Goal: Task Accomplishment & Management: Manage account settings

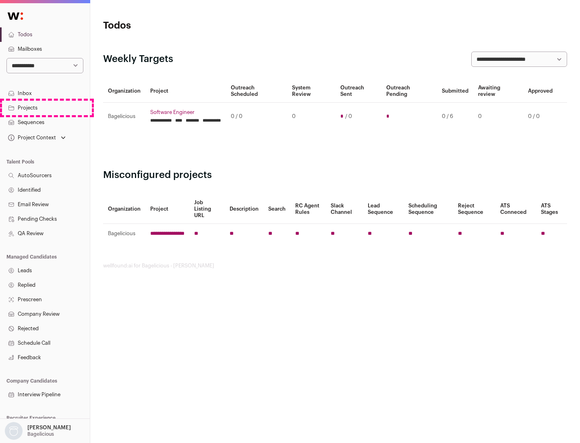
click at [45, 108] on link "Projects" at bounding box center [45, 108] width 90 height 15
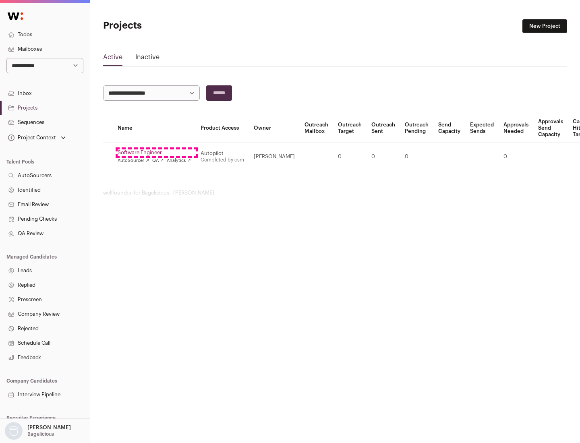
click at [157, 153] on link "Software Engineer" at bounding box center [154, 152] width 73 height 6
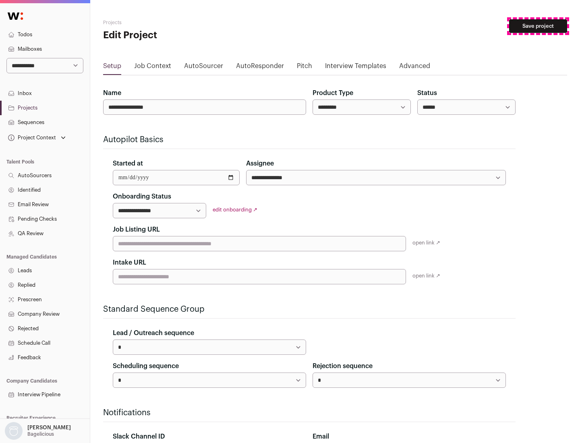
click at [538, 26] on button "Save project" at bounding box center [538, 26] width 58 height 14
